Goal: Use online tool/utility: Utilize a website feature to perform a specific function

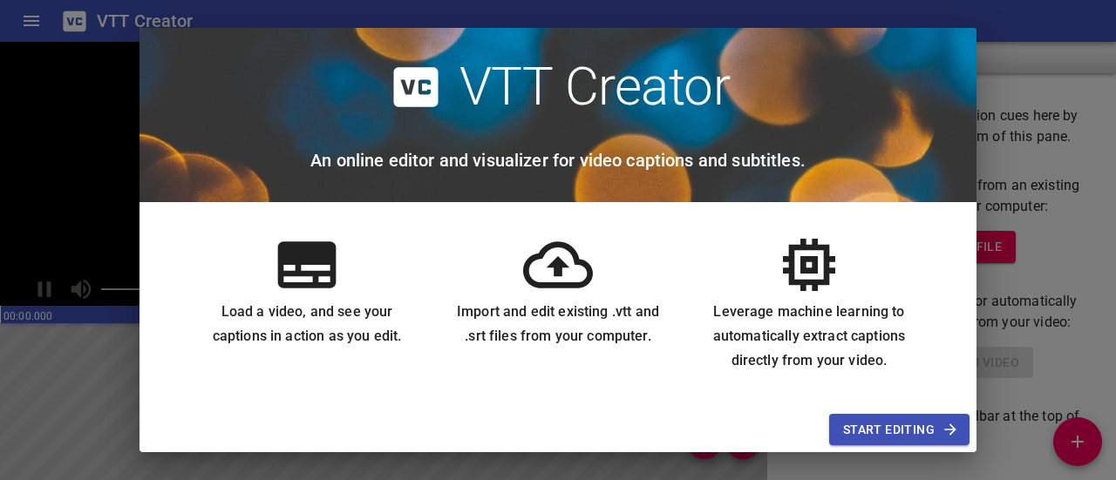
click at [1029, 31] on div "VTT Creator An online editor and visualizer for video captions and subtitles. L…" at bounding box center [558, 240] width 1116 height 480
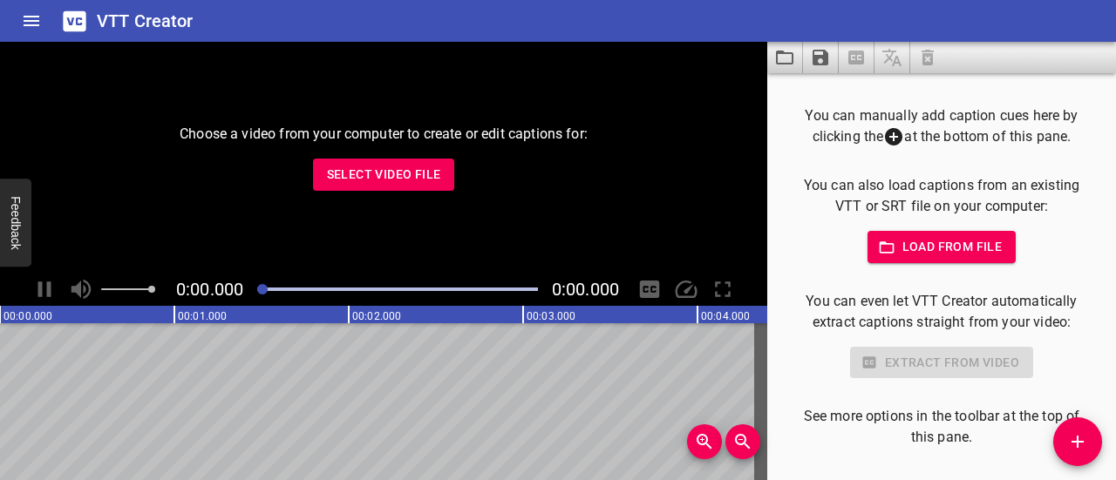
click at [408, 175] on span "Select Video File" at bounding box center [384, 175] width 114 height 22
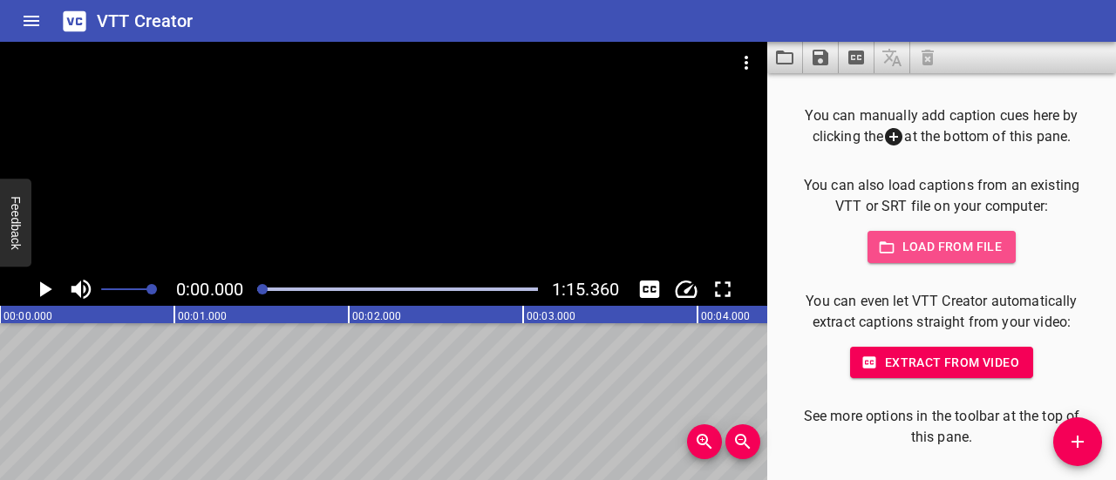
click at [914, 250] on span "Load from file" at bounding box center [942, 247] width 121 height 22
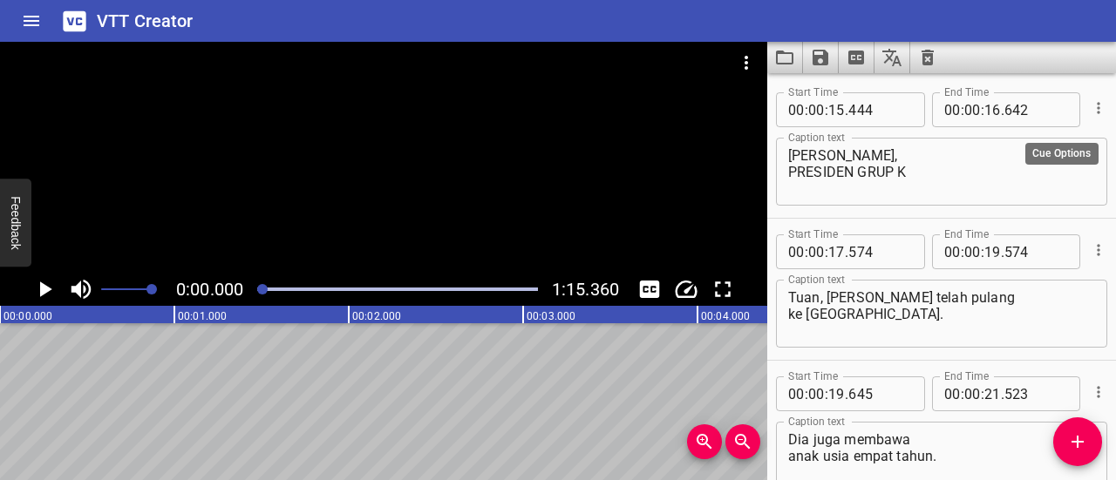
click at [1090, 106] on icon "Cue Options" at bounding box center [1098, 107] width 17 height 17
click at [1054, 109] on li "Advanced options..." at bounding box center [1026, 107] width 152 height 31
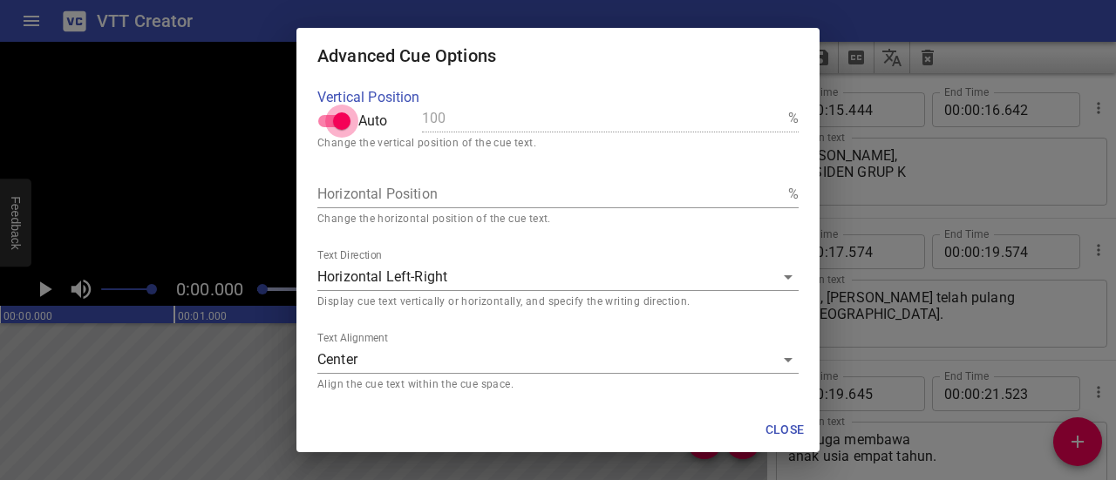
click at [330, 123] on input "Auto" at bounding box center [341, 121] width 99 height 33
checkbox input "false"
drag, startPoint x: 437, startPoint y: 116, endPoint x: 391, endPoint y: 118, distance: 46.2
click at [391, 118] on div "Vertical Position Auto 100 %" at bounding box center [557, 115] width 481 height 49
type input "70"
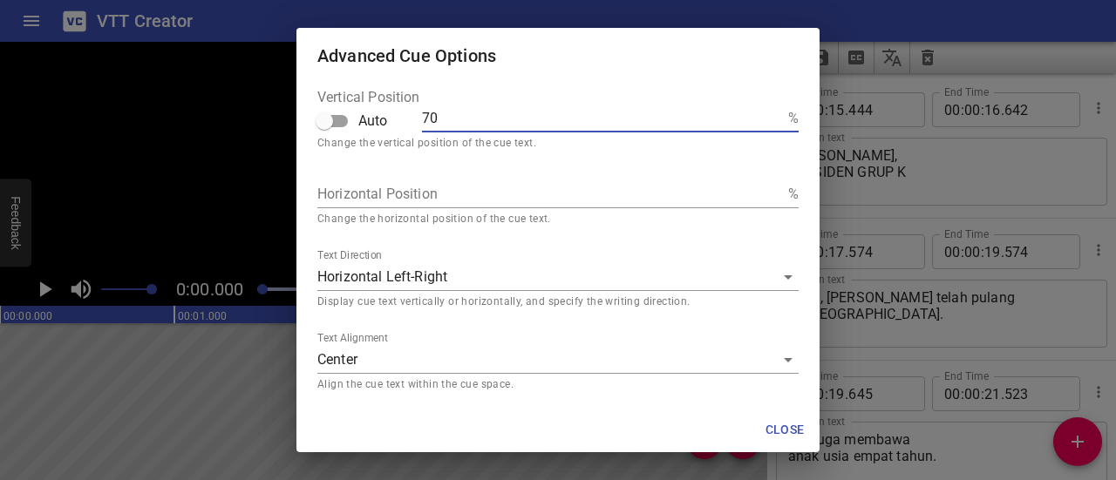
type input "70"
click at [785, 429] on span "Close" at bounding box center [785, 430] width 42 height 22
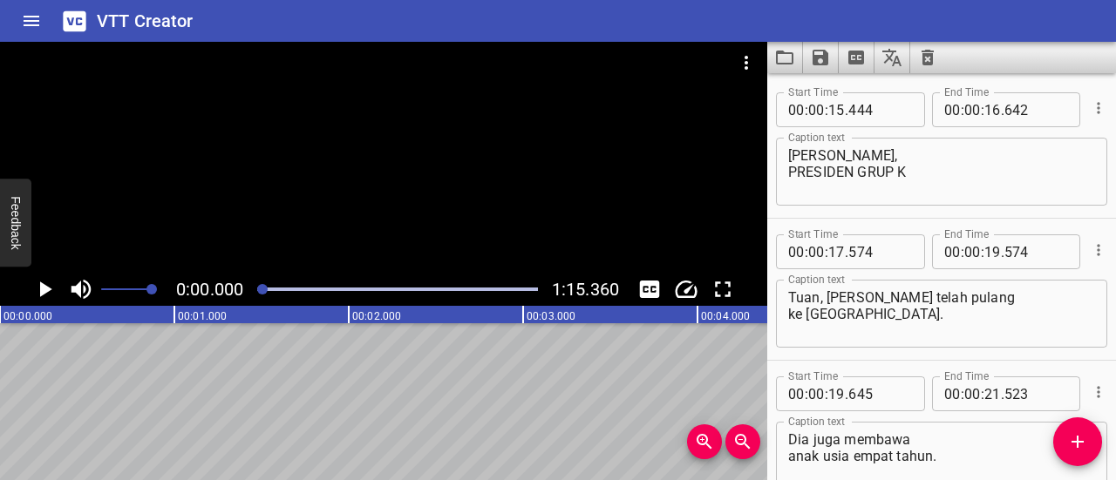
click at [1090, 249] on icon "Cue Options" at bounding box center [1098, 250] width 17 height 17
click at [1064, 250] on li "Advanced options..." at bounding box center [1026, 250] width 152 height 31
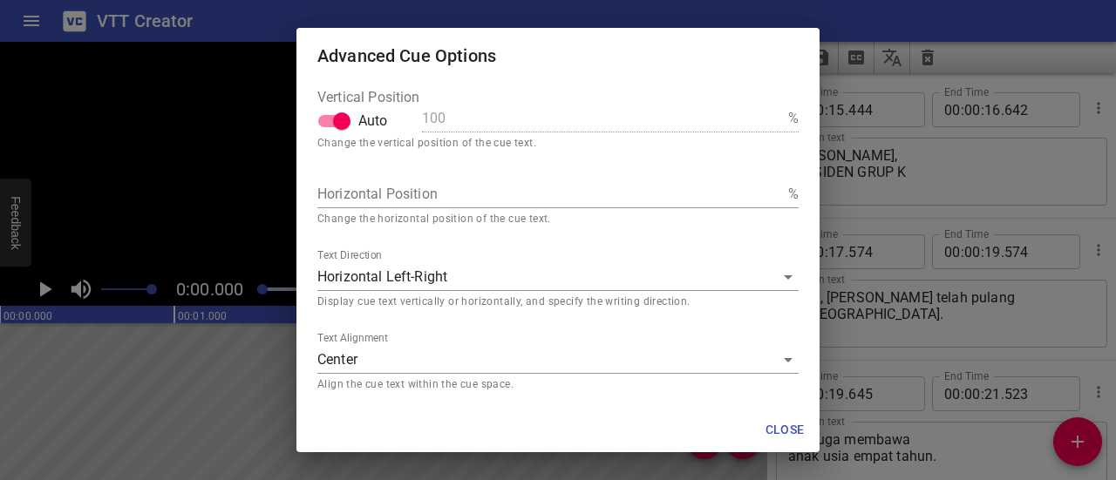
click at [333, 125] on input "Auto" at bounding box center [341, 121] width 99 height 33
checkbox input "false"
drag, startPoint x: 435, startPoint y: 119, endPoint x: 377, endPoint y: 115, distance: 58.6
click at [378, 115] on div "Vertical Position Auto 100 %" at bounding box center [557, 115] width 481 height 49
type input "70"
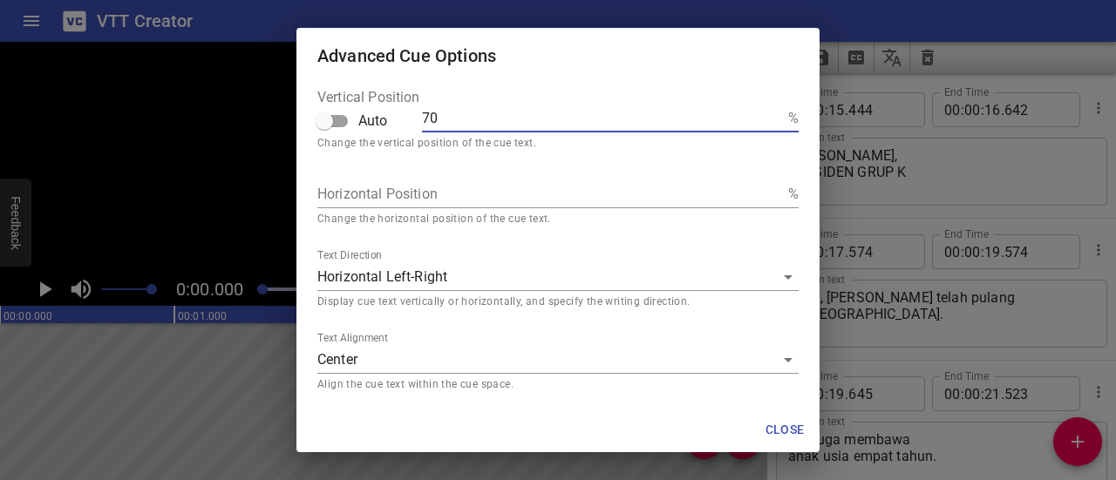
type input "70"
click at [773, 426] on span "Close" at bounding box center [785, 430] width 42 height 22
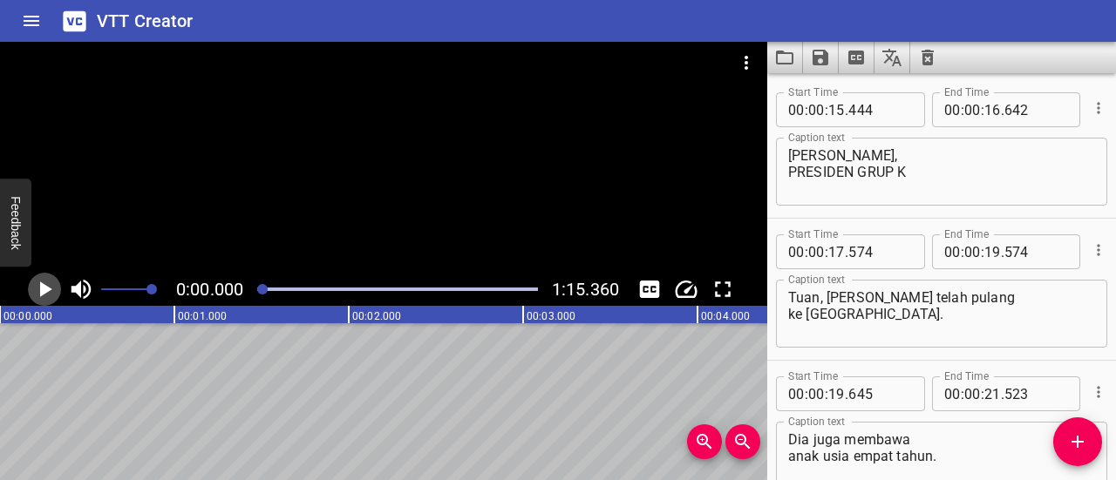
click at [44, 292] on icon "Play/Pause" at bounding box center [46, 290] width 12 height 16
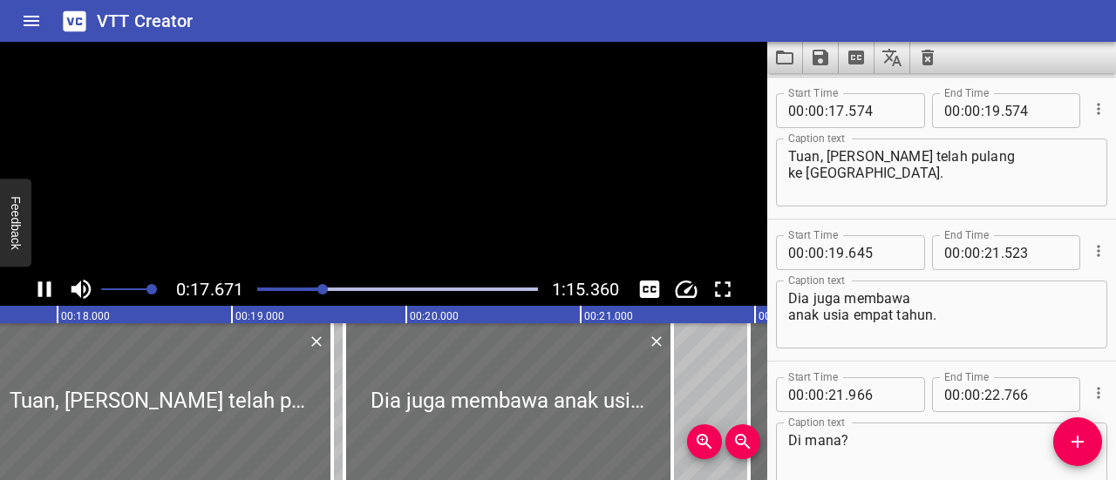
scroll to position [142, 0]
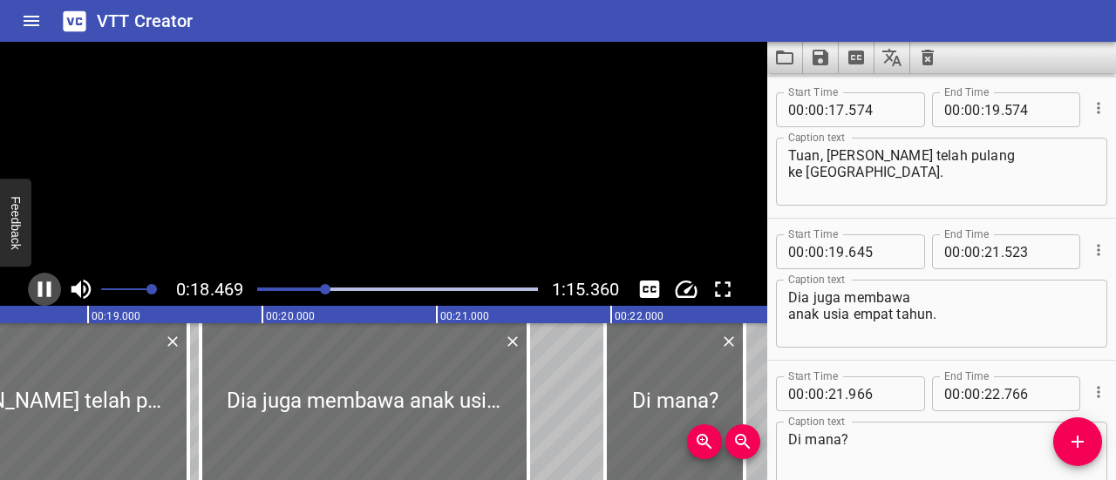
click at [44, 292] on icon "Play/Pause" at bounding box center [44, 289] width 26 height 26
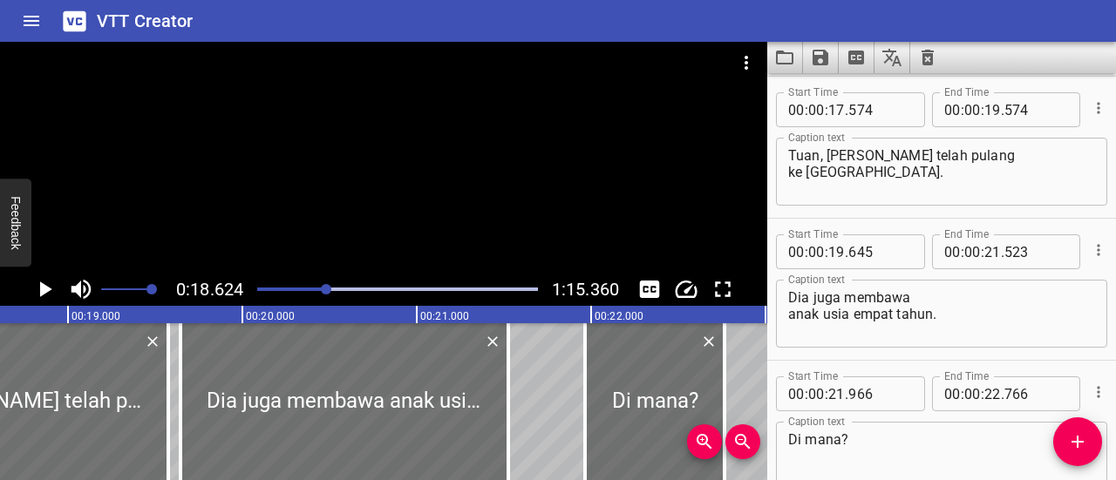
scroll to position [0, 3247]
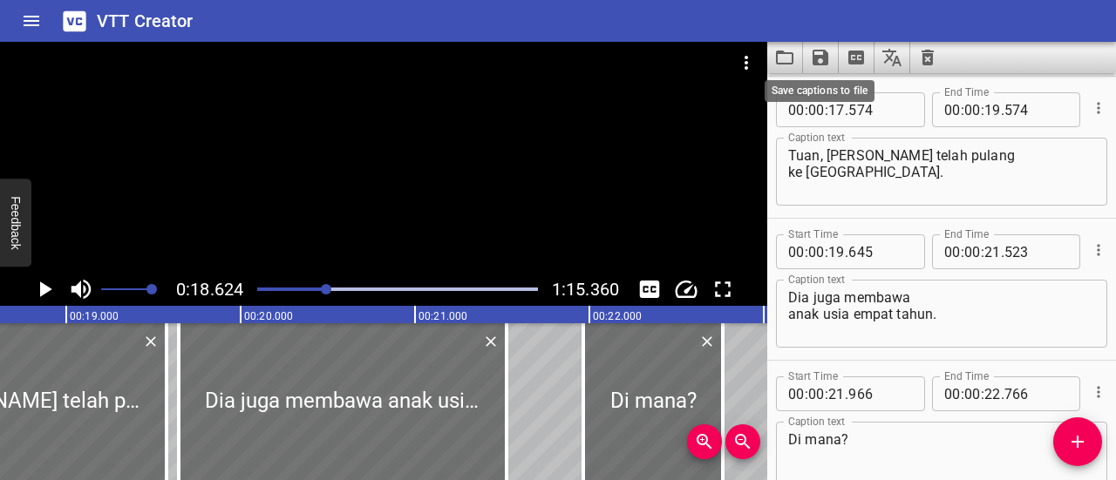
click at [816, 54] on icon "Save captions to file" at bounding box center [820, 57] width 21 height 21
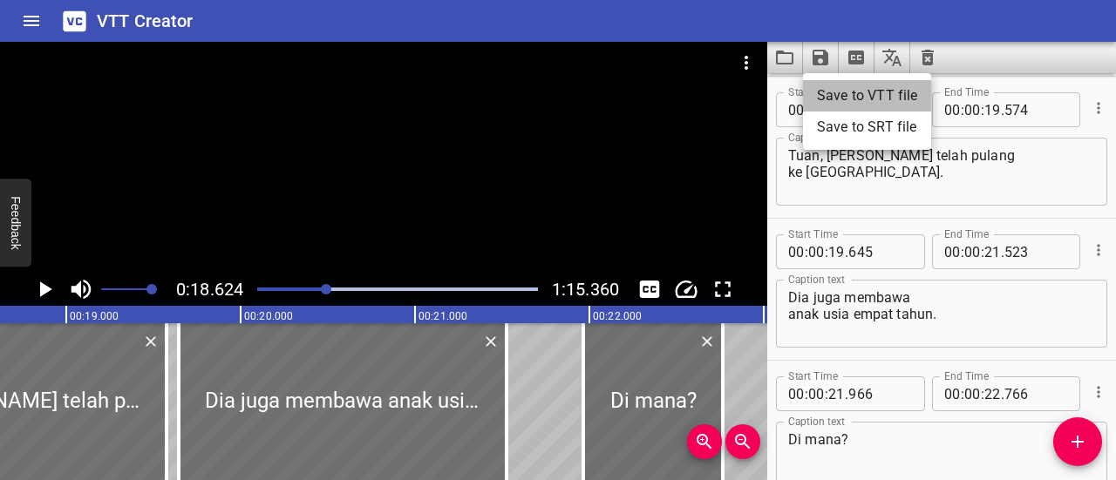
click at [872, 93] on li "Save to VTT file" at bounding box center [867, 95] width 128 height 31
